Goal: Task Accomplishment & Management: Manage account settings

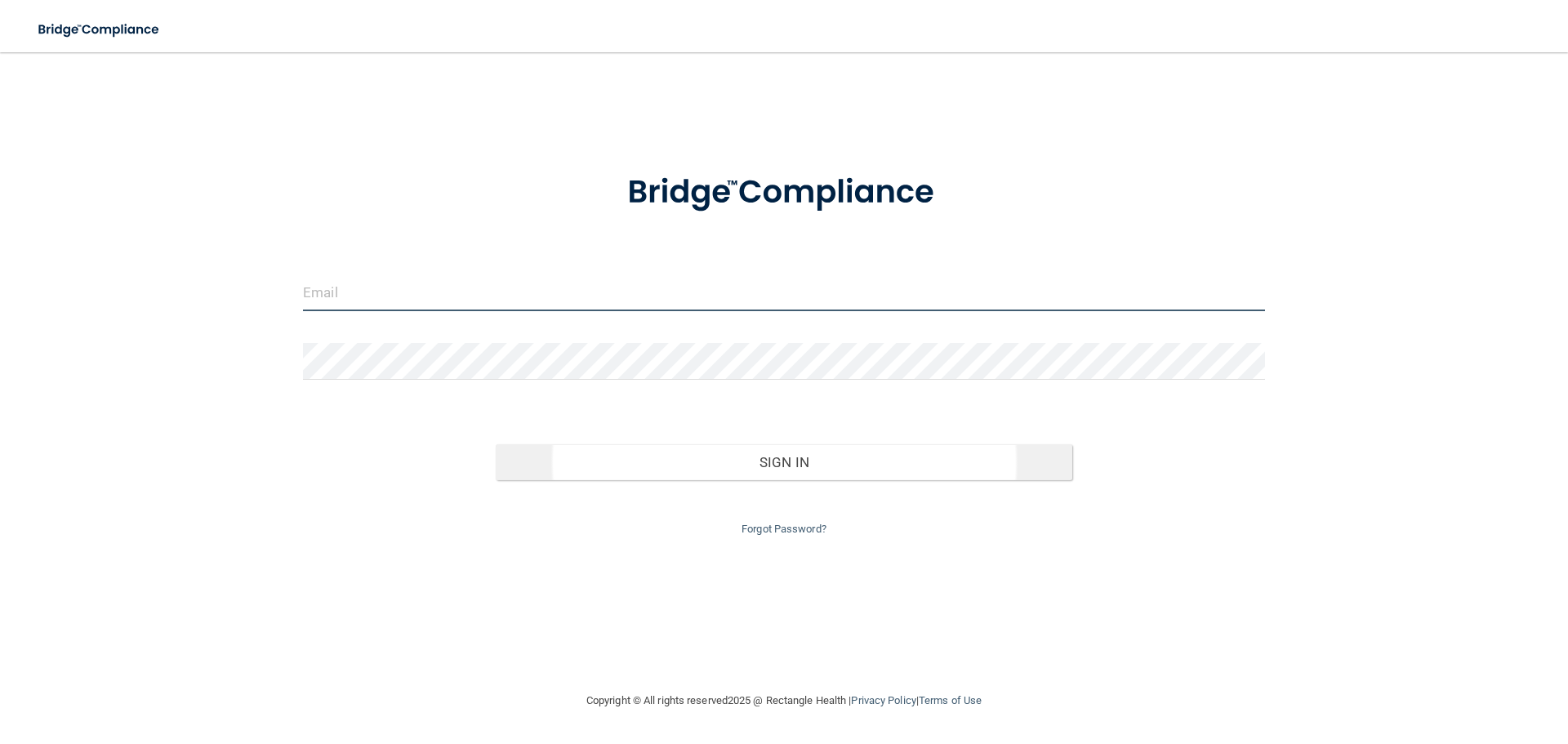
type input "[EMAIL_ADDRESS][DOMAIN_NAME]"
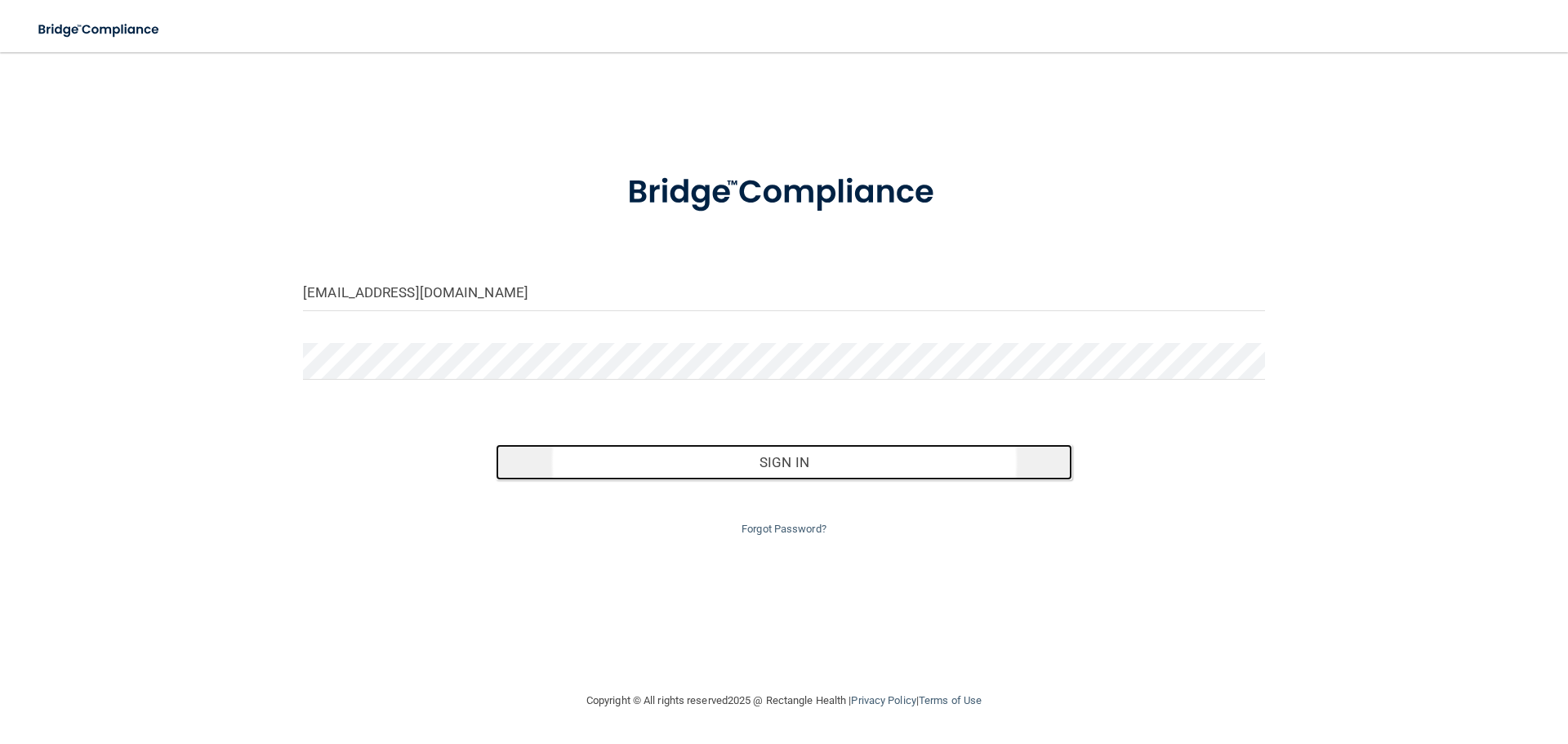
click at [801, 469] on button "Sign In" at bounding box center [784, 462] width 577 height 36
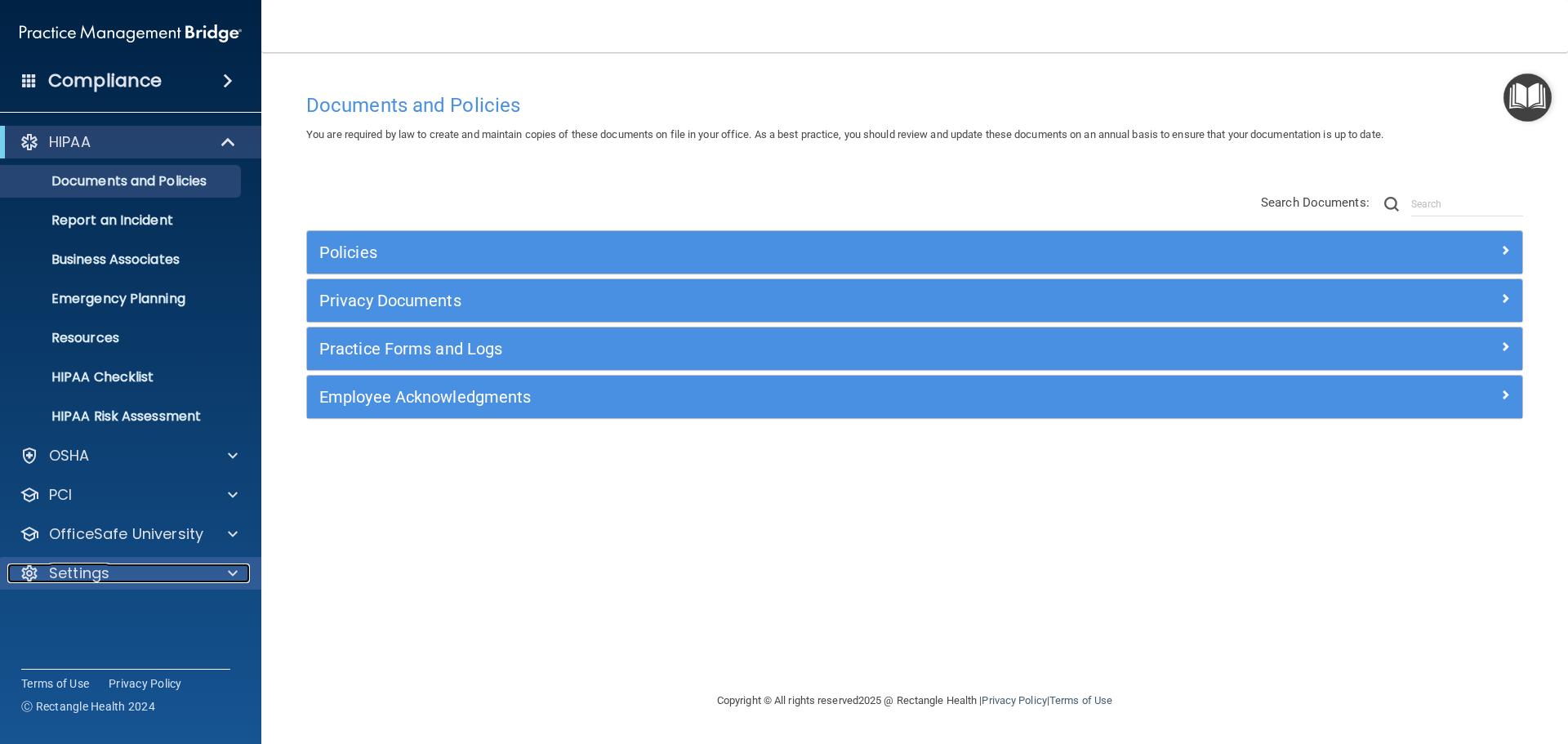
click at [107, 572] on p "Settings" at bounding box center [79, 573] width 60 height 19
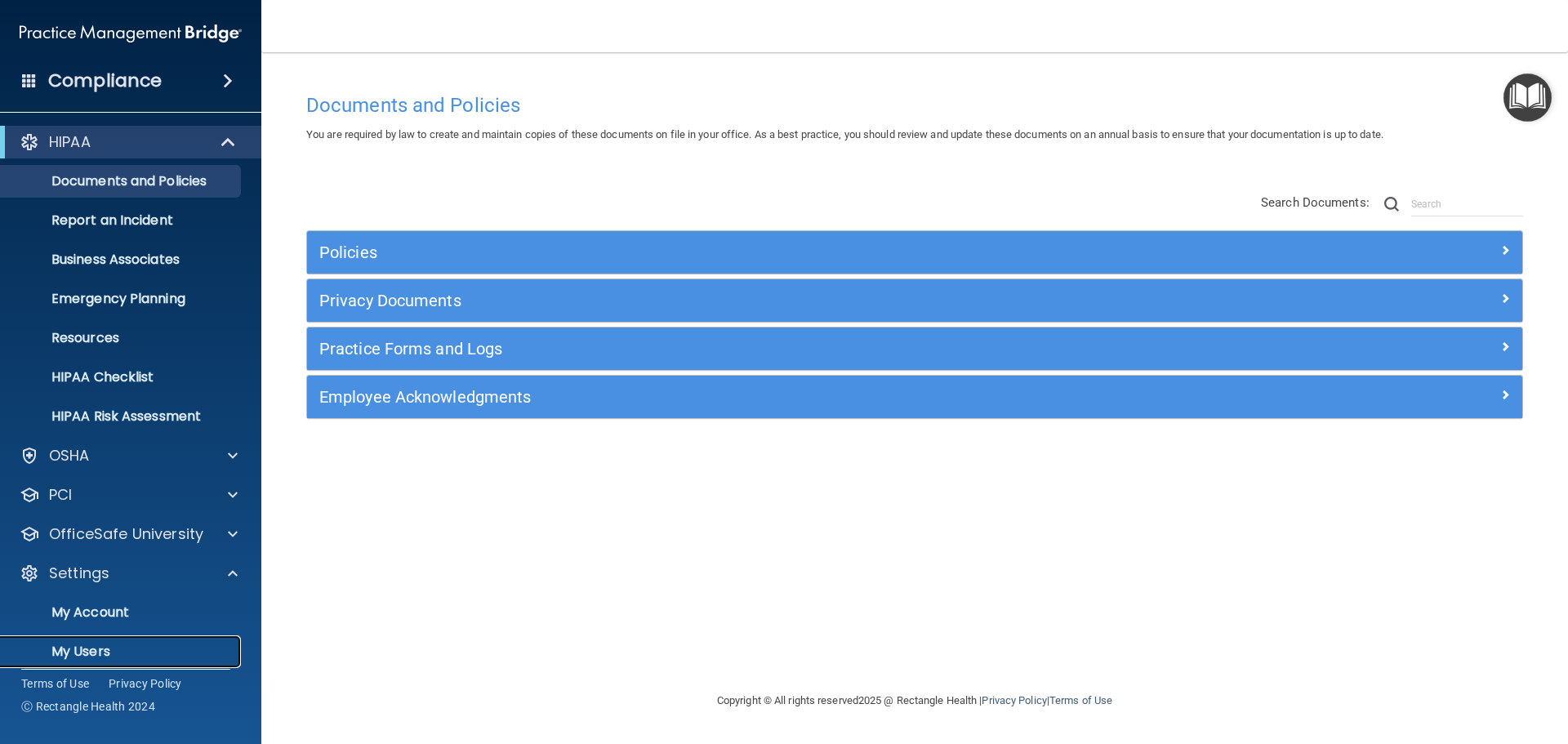
click at [101, 644] on p "My Users" at bounding box center [121, 651] width 223 height 17
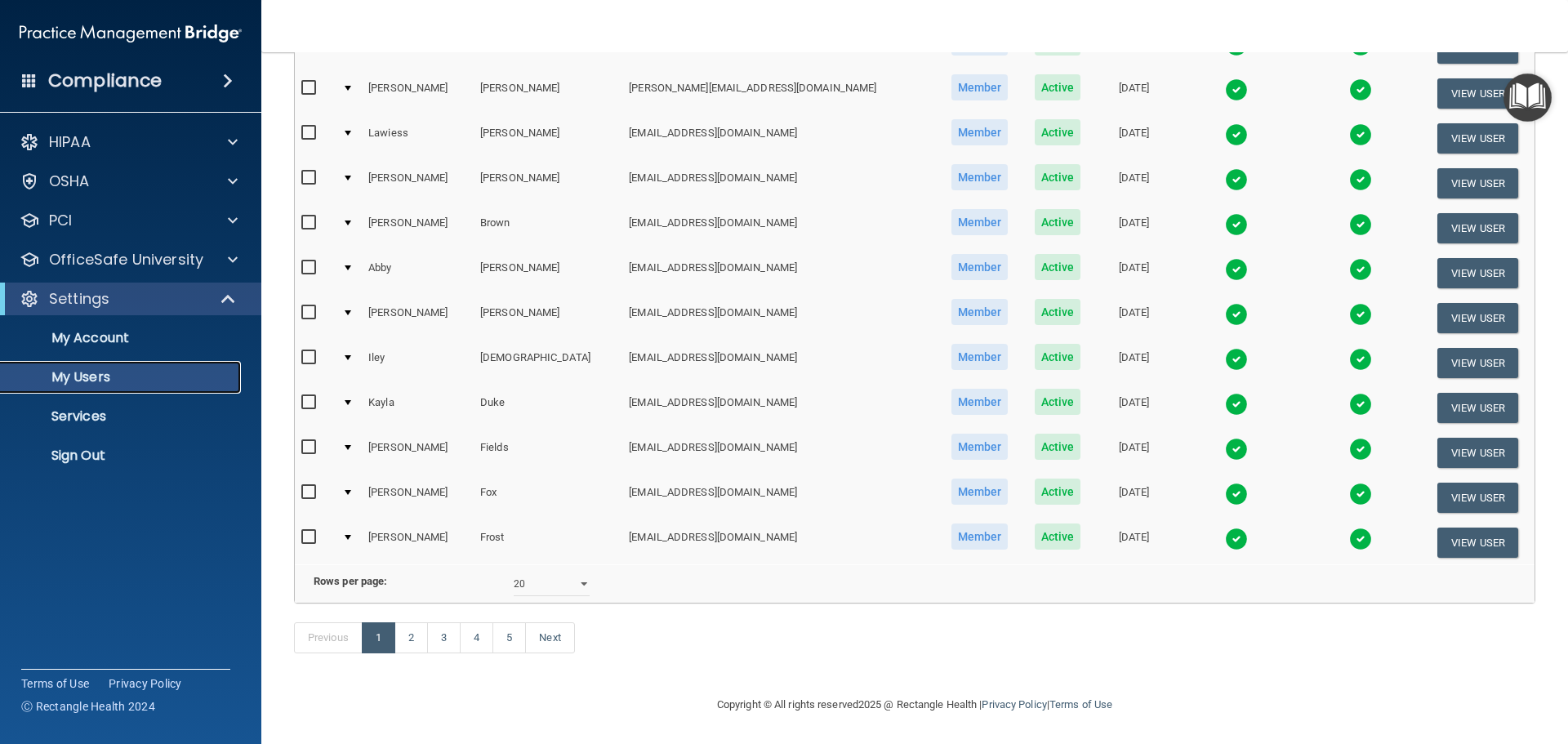
scroll to position [607, 0]
click at [579, 571] on select "10 20 30 40 all" at bounding box center [551, 583] width 76 height 24
select select "81"
click at [514, 571] on select "10 20 30 40 all" at bounding box center [551, 583] width 76 height 24
